Goal: Transaction & Acquisition: Purchase product/service

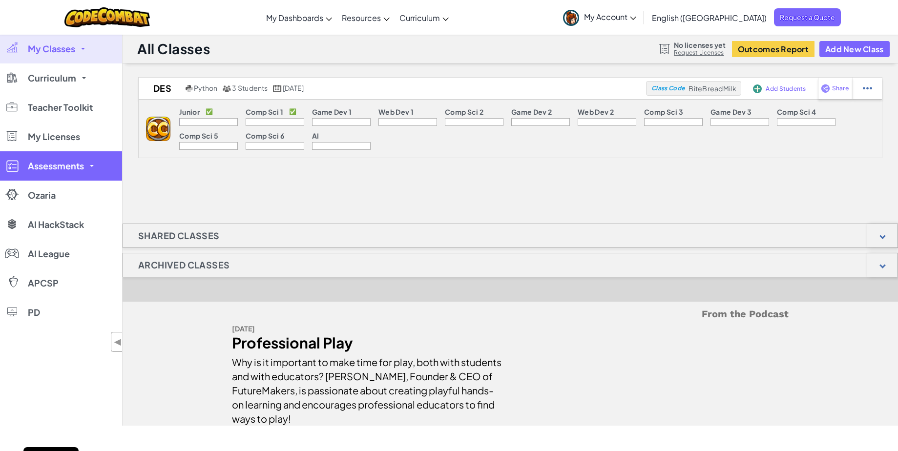
click at [85, 162] on link "Assessments" at bounding box center [61, 165] width 122 height 29
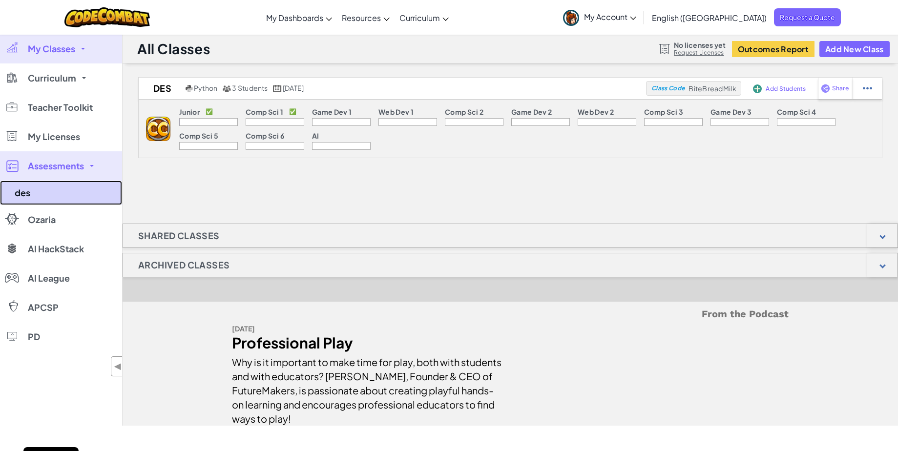
click at [22, 193] on link "des" at bounding box center [61, 193] width 122 height 24
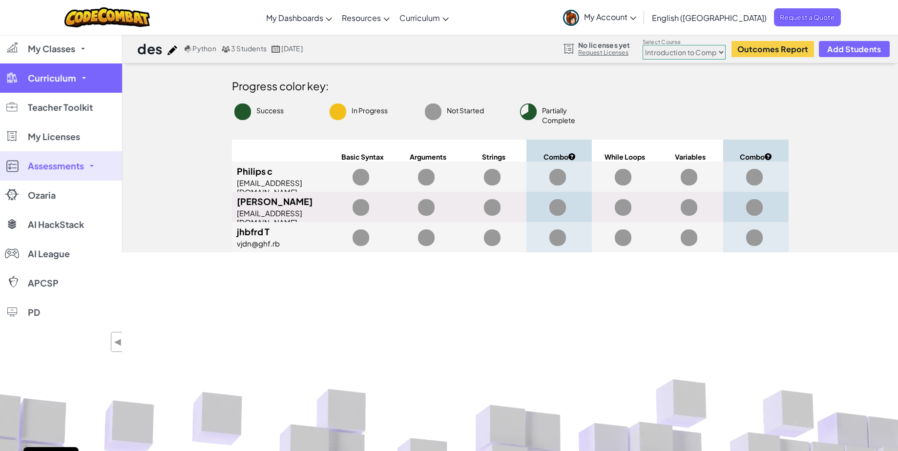
click at [66, 77] on span "Curriculum" at bounding box center [52, 78] width 48 height 9
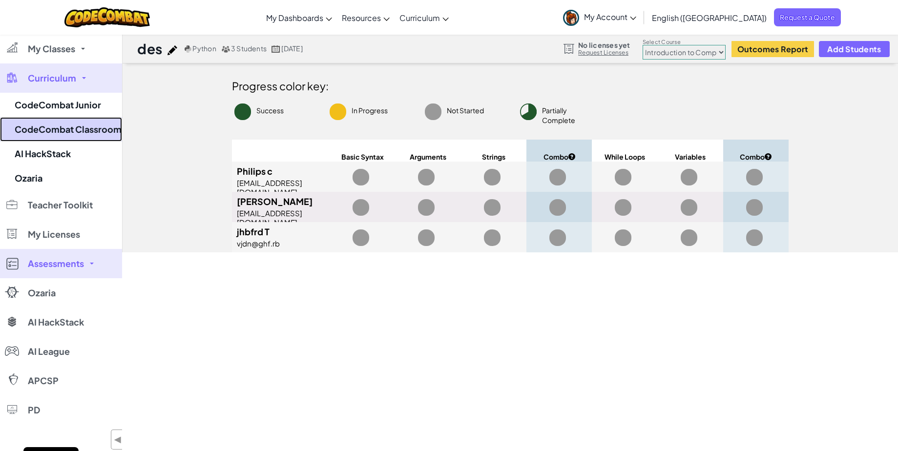
click at [76, 129] on link "CodeCombat Classroom" at bounding box center [61, 129] width 122 height 24
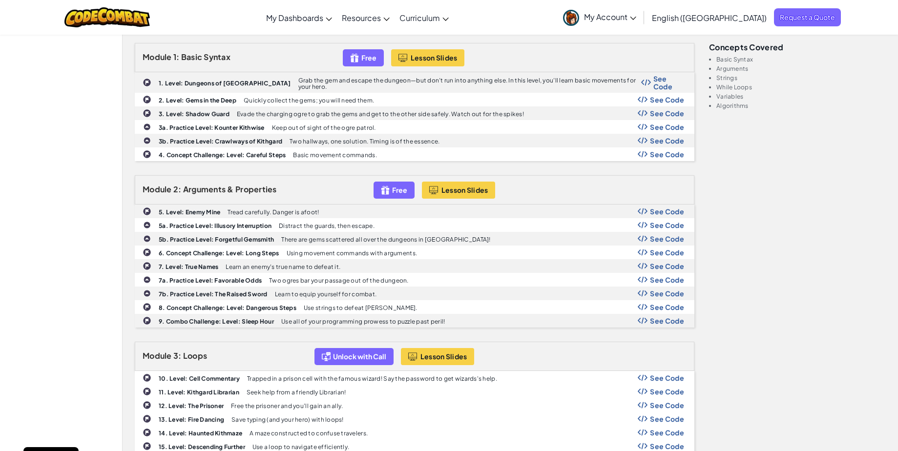
scroll to position [354, 0]
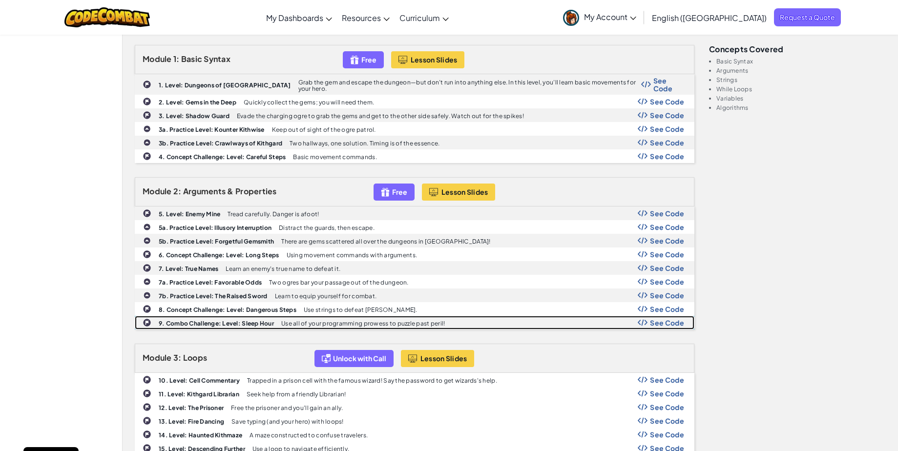
click at [259, 320] on b "9. Combo Challenge: Level: Sleep Hour" at bounding box center [216, 323] width 115 height 7
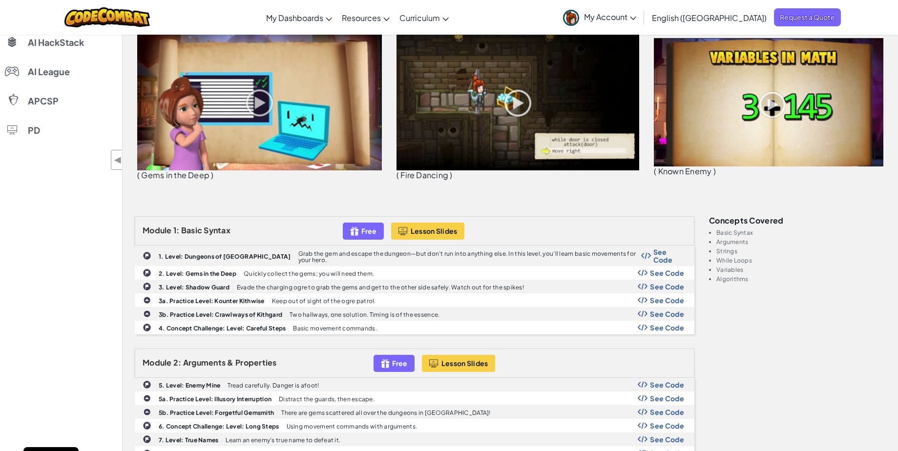
scroll to position [0, 0]
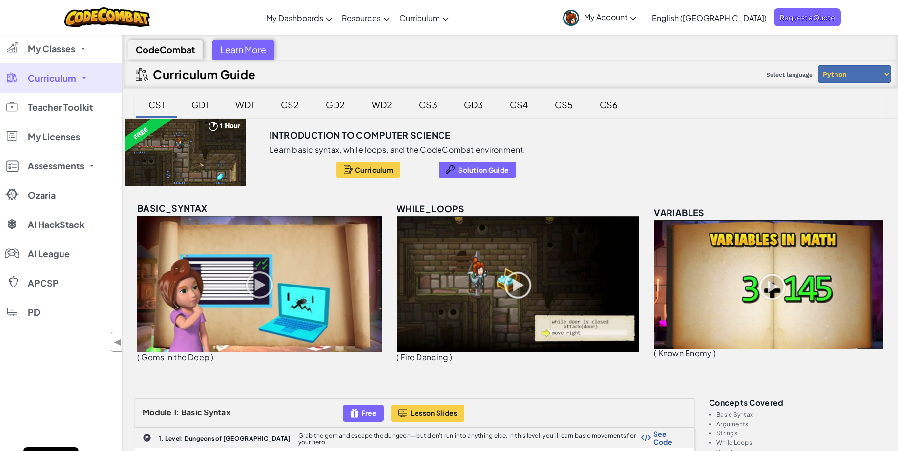
click at [203, 103] on div "GD1" at bounding box center [200, 104] width 37 height 23
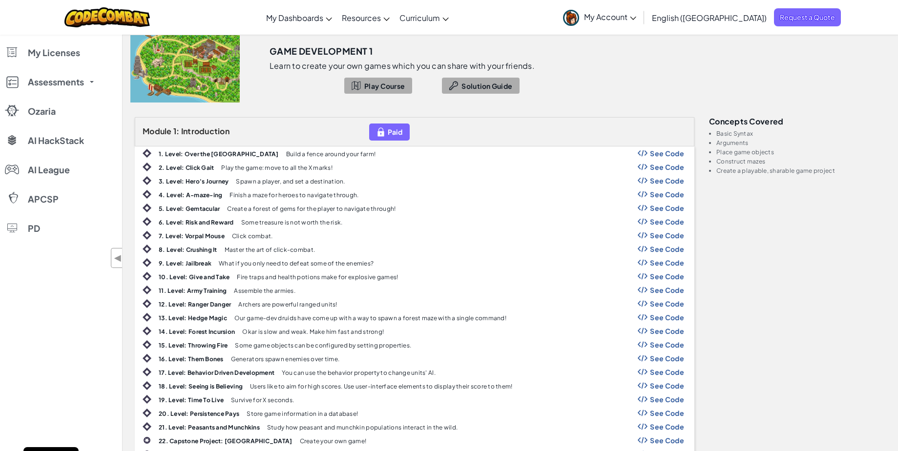
scroll to position [9, 0]
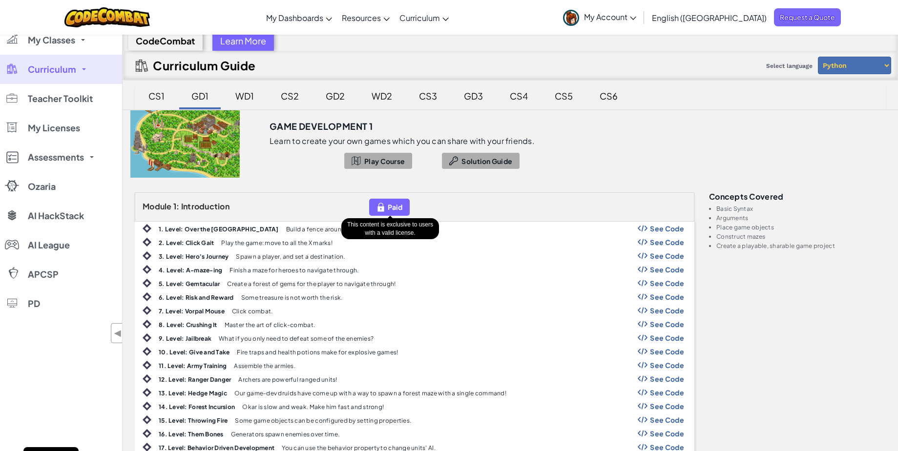
click at [401, 210] on span "Paid" at bounding box center [395, 207] width 15 height 8
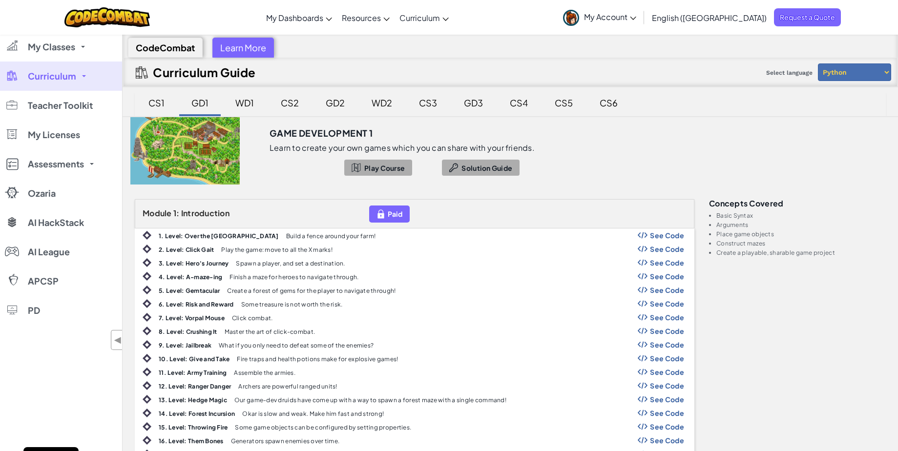
scroll to position [0, 0]
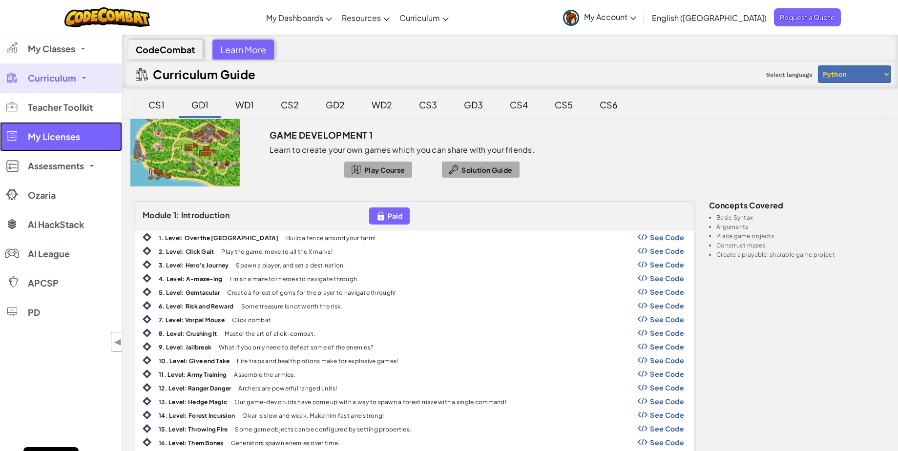
click at [62, 137] on span "My Licenses" at bounding box center [54, 136] width 52 height 9
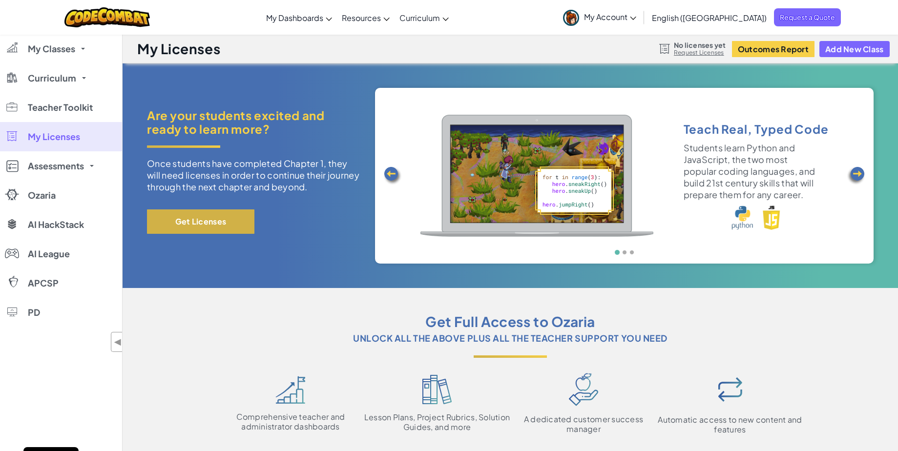
click at [180, 222] on button "Get Licenses" at bounding box center [200, 222] width 107 height 24
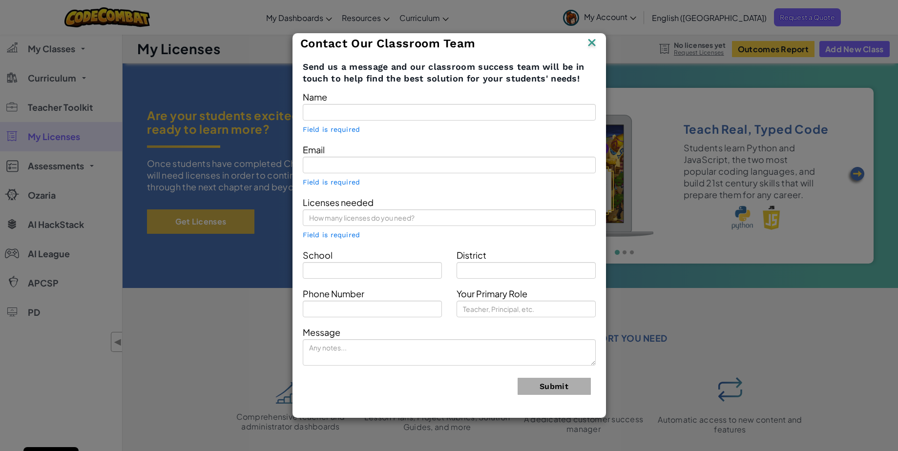
type input "[PERSON_NAME]"
type input "cellevan16@gmail.com"
type input "des"
type input "attiki"
type input "Teacher"
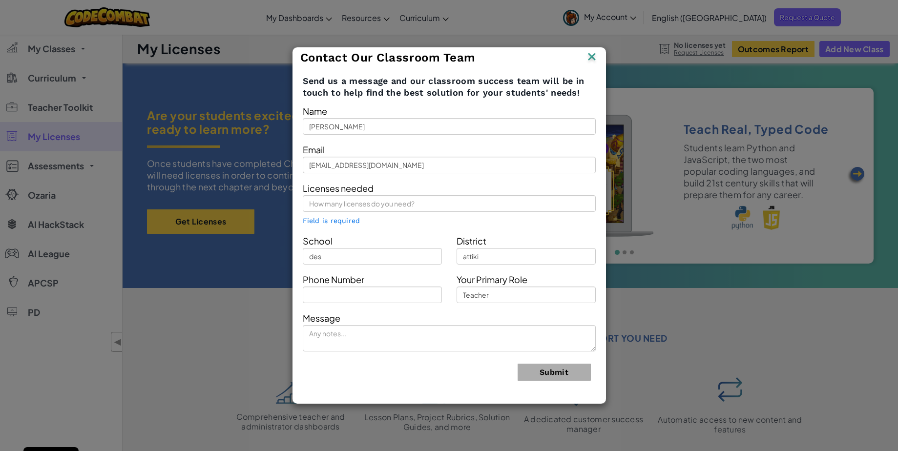
click at [588, 55] on img at bounding box center [592, 57] width 13 height 15
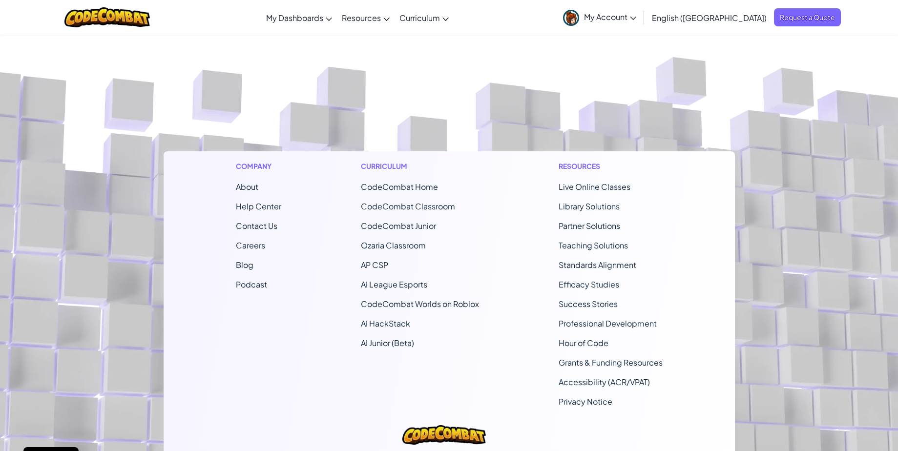
scroll to position [750, 0]
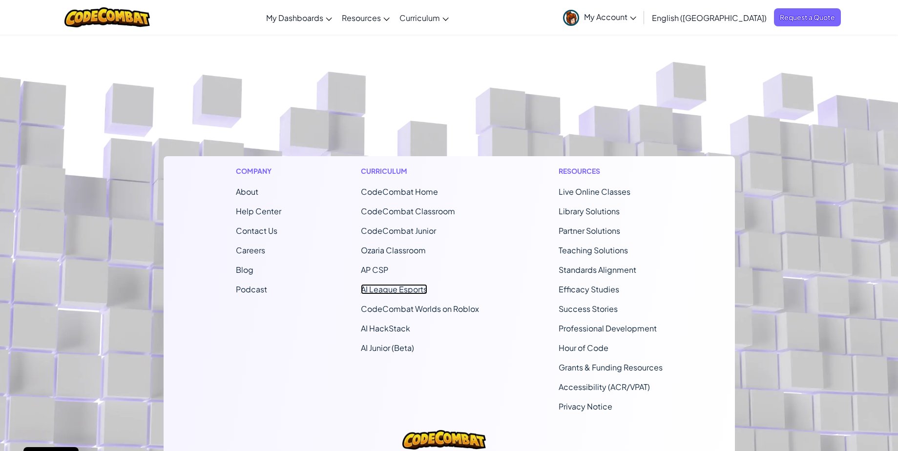
click at [407, 290] on link "AI League Esports" at bounding box center [394, 289] width 66 height 10
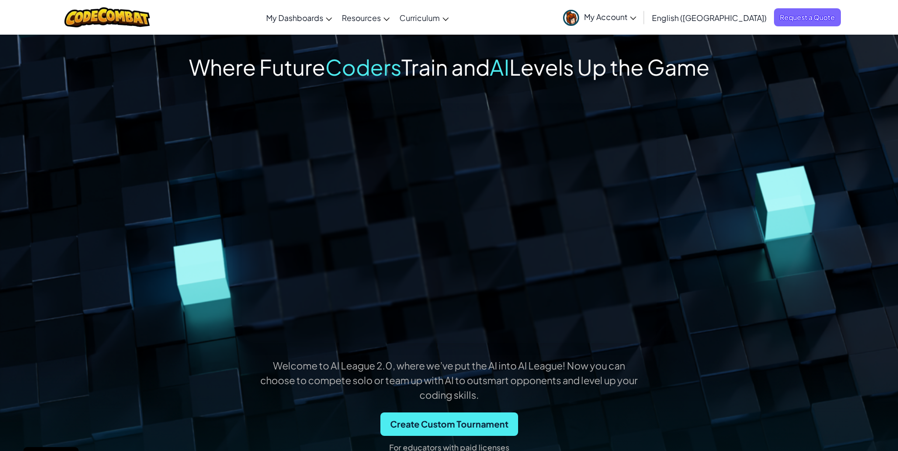
click at [637, 17] on span "My Account" at bounding box center [610, 17] width 52 height 10
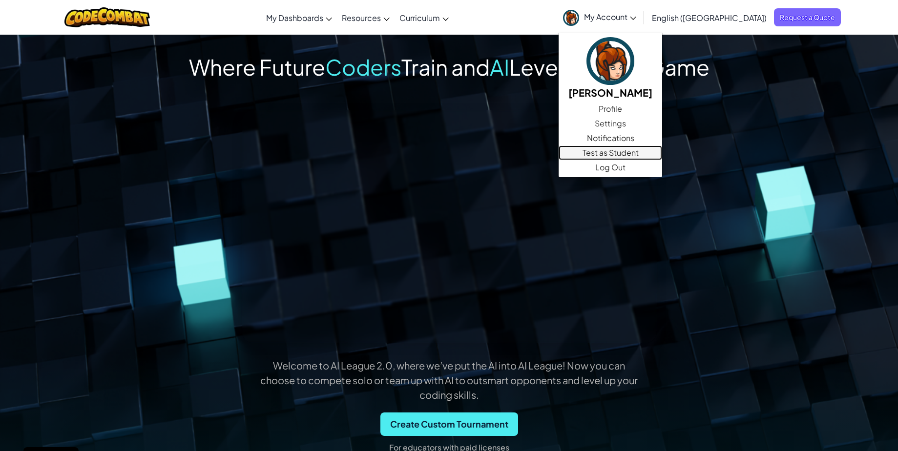
click at [657, 153] on link "Test as Student" at bounding box center [611, 153] width 104 height 15
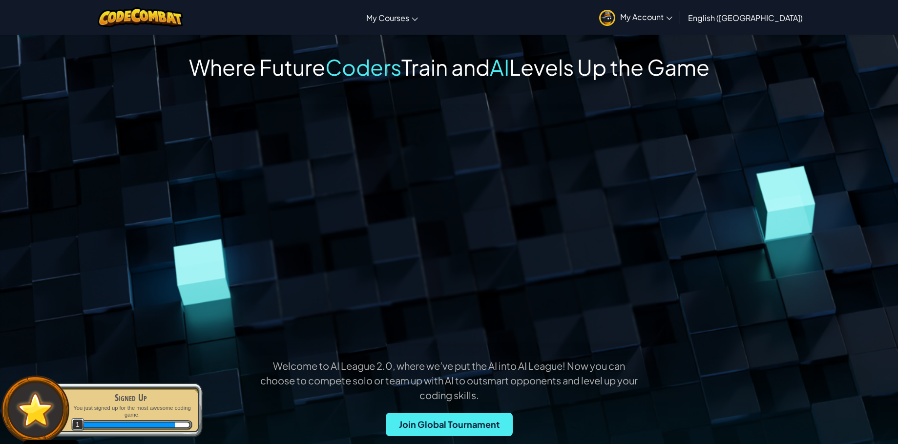
click at [673, 14] on span "My Account" at bounding box center [646, 17] width 52 height 10
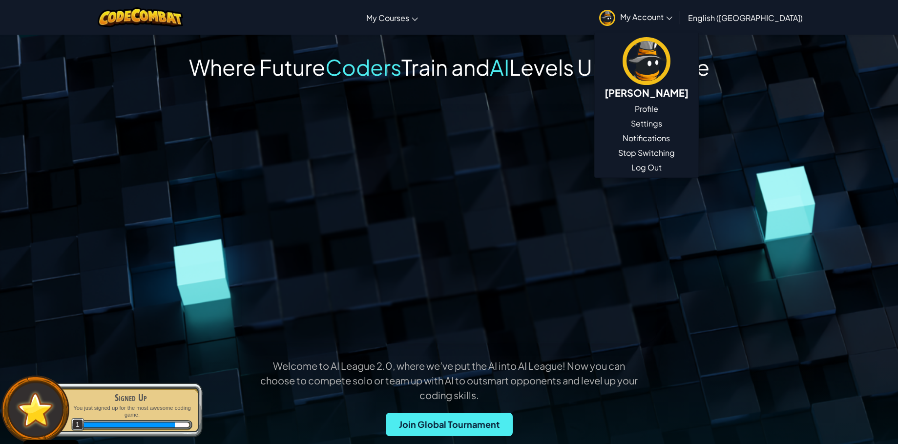
click at [199, 179] on div "Welcome to AI League 2.0, where we’ve put the AI into AI League! Now you can ch…" at bounding box center [450, 286] width 704 height 353
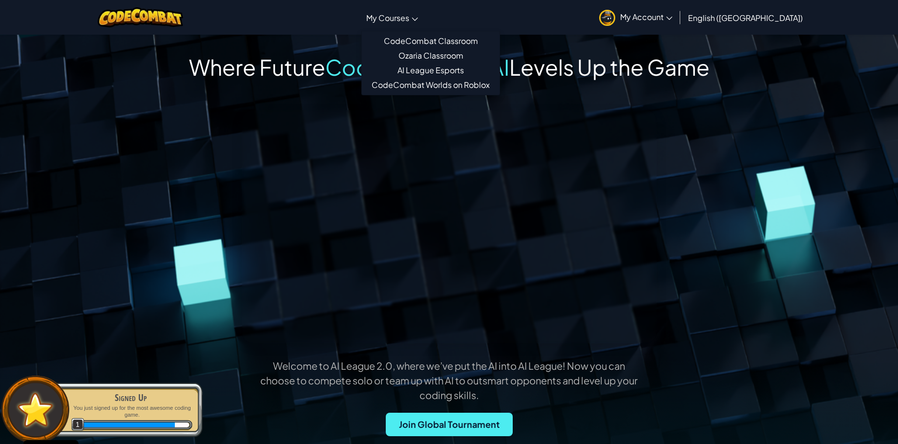
click at [409, 16] on span "My Courses" at bounding box center [387, 18] width 43 height 10
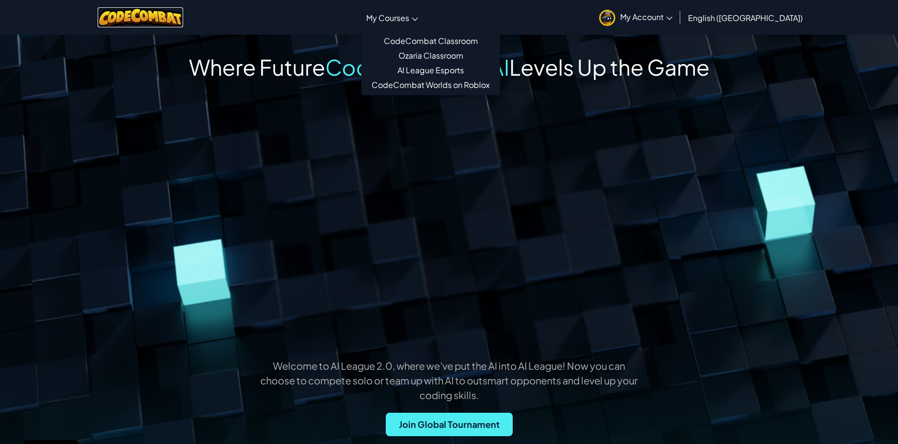
click at [170, 14] on img at bounding box center [140, 17] width 85 height 20
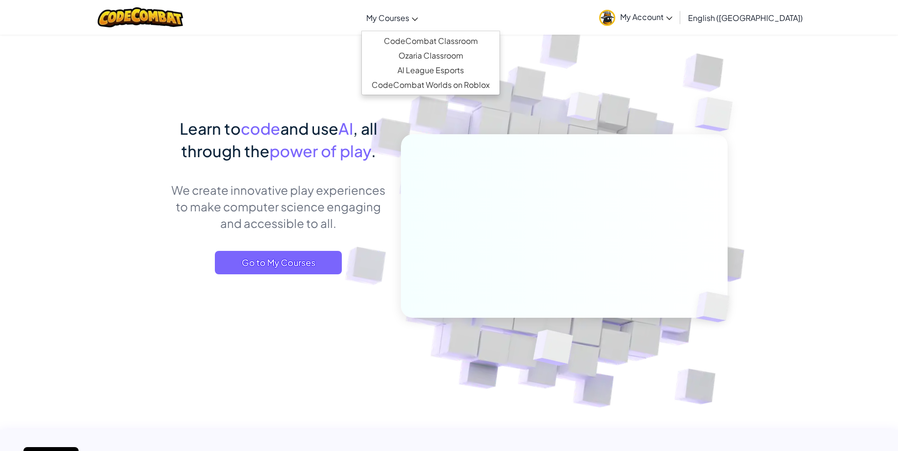
click at [409, 18] on span "My Courses" at bounding box center [387, 18] width 43 height 10
click at [443, 74] on link "AI League Esports" at bounding box center [431, 70] width 138 height 15
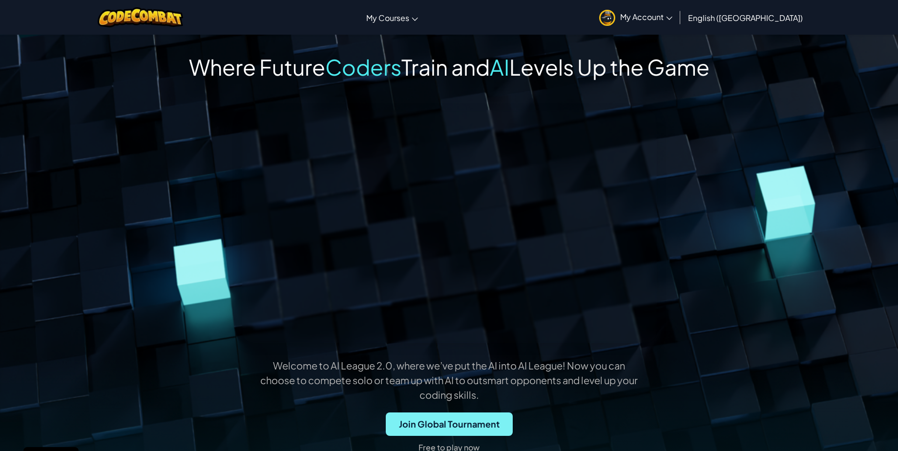
click at [465, 424] on span "Join Global Tournament" at bounding box center [449, 424] width 127 height 23
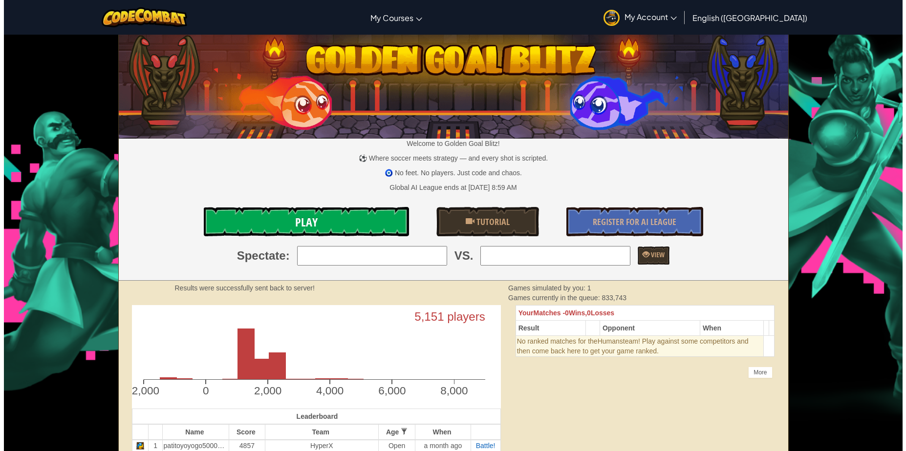
scroll to position [10, 0]
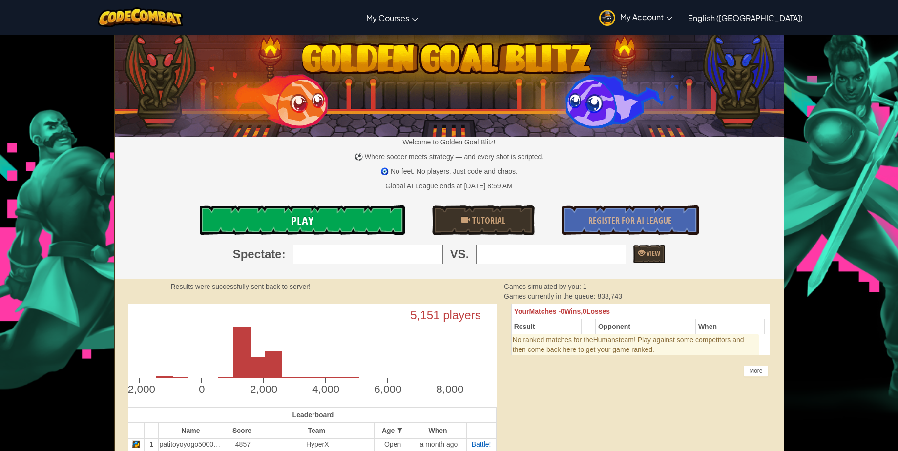
click at [341, 216] on link "Play" at bounding box center [302, 220] width 205 height 29
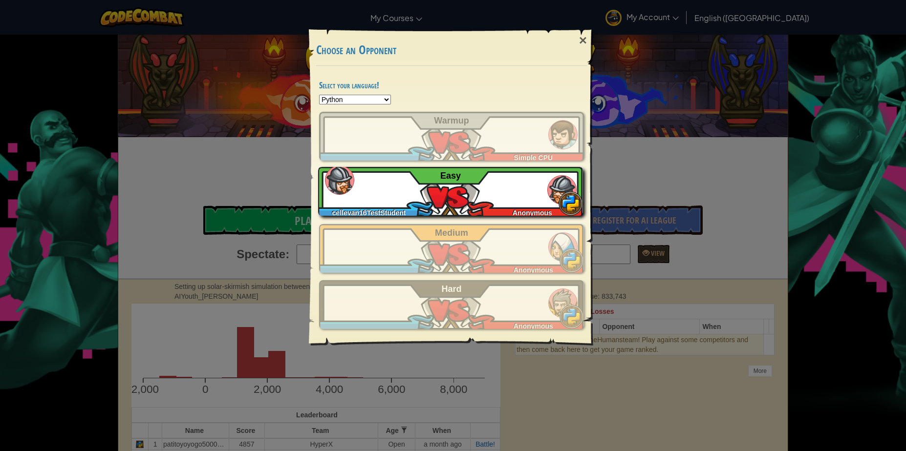
click at [420, 197] on div "cellevan16TestStudent Anonymous Easy" at bounding box center [450, 191] width 265 height 49
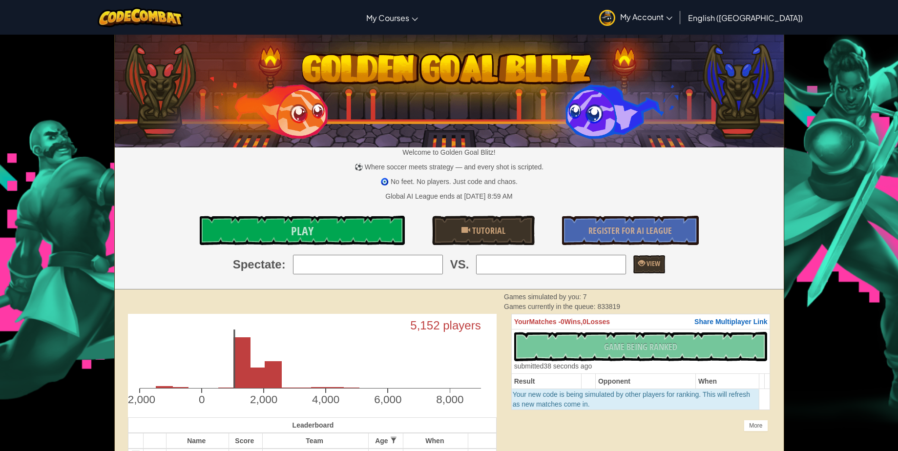
scroll to position [10, 0]
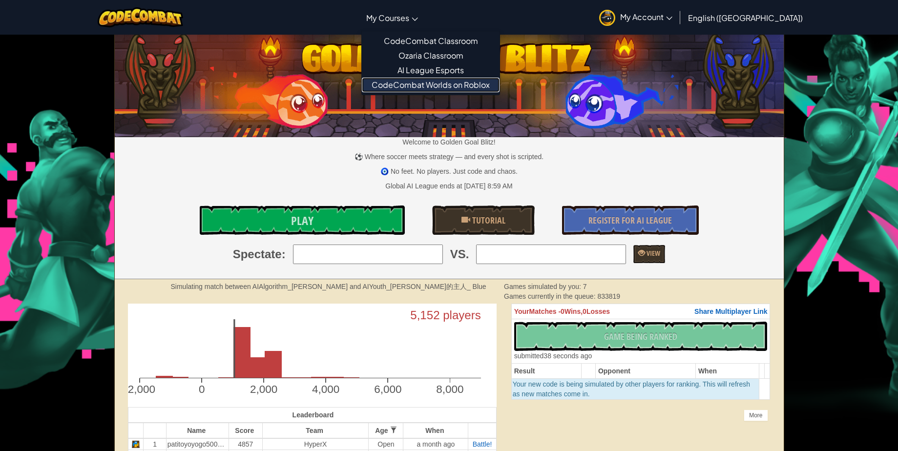
click at [457, 83] on link "CodeCombat Worlds on Roblox" at bounding box center [431, 85] width 138 height 15
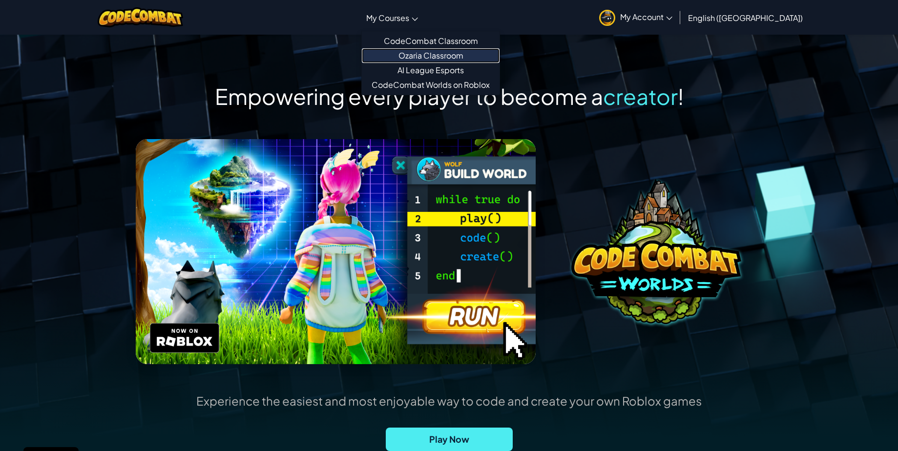
click at [472, 59] on link "Ozaria Classroom" at bounding box center [431, 55] width 138 height 15
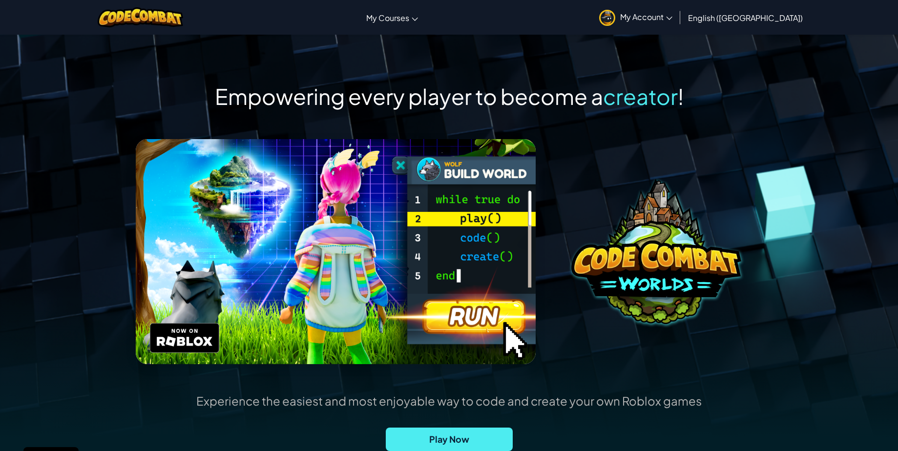
click at [673, 14] on span "My Account" at bounding box center [646, 17] width 52 height 10
